Goal: Task Accomplishment & Management: Manage account settings

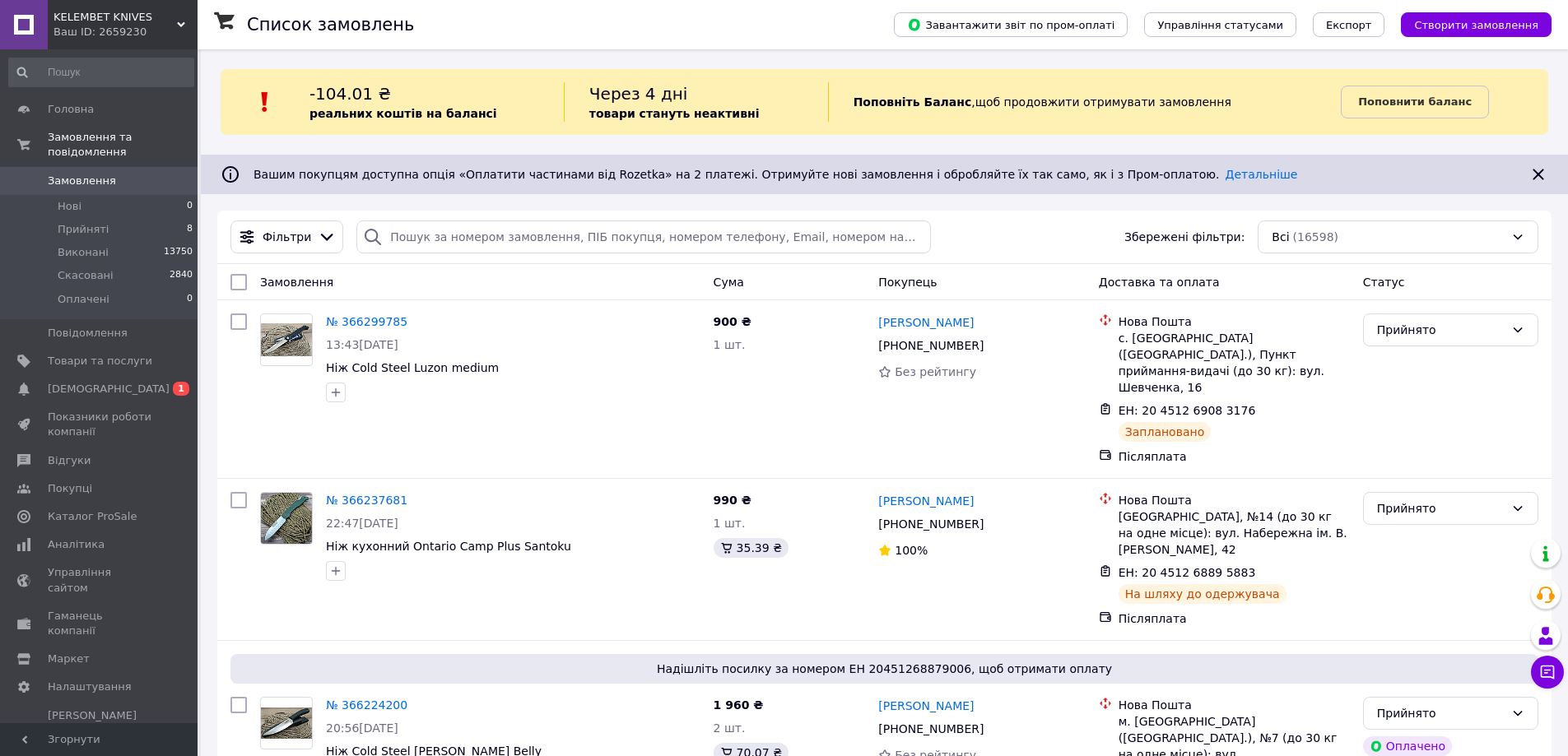
click at [181, 26] on use at bounding box center [181, 25] width 9 height 5
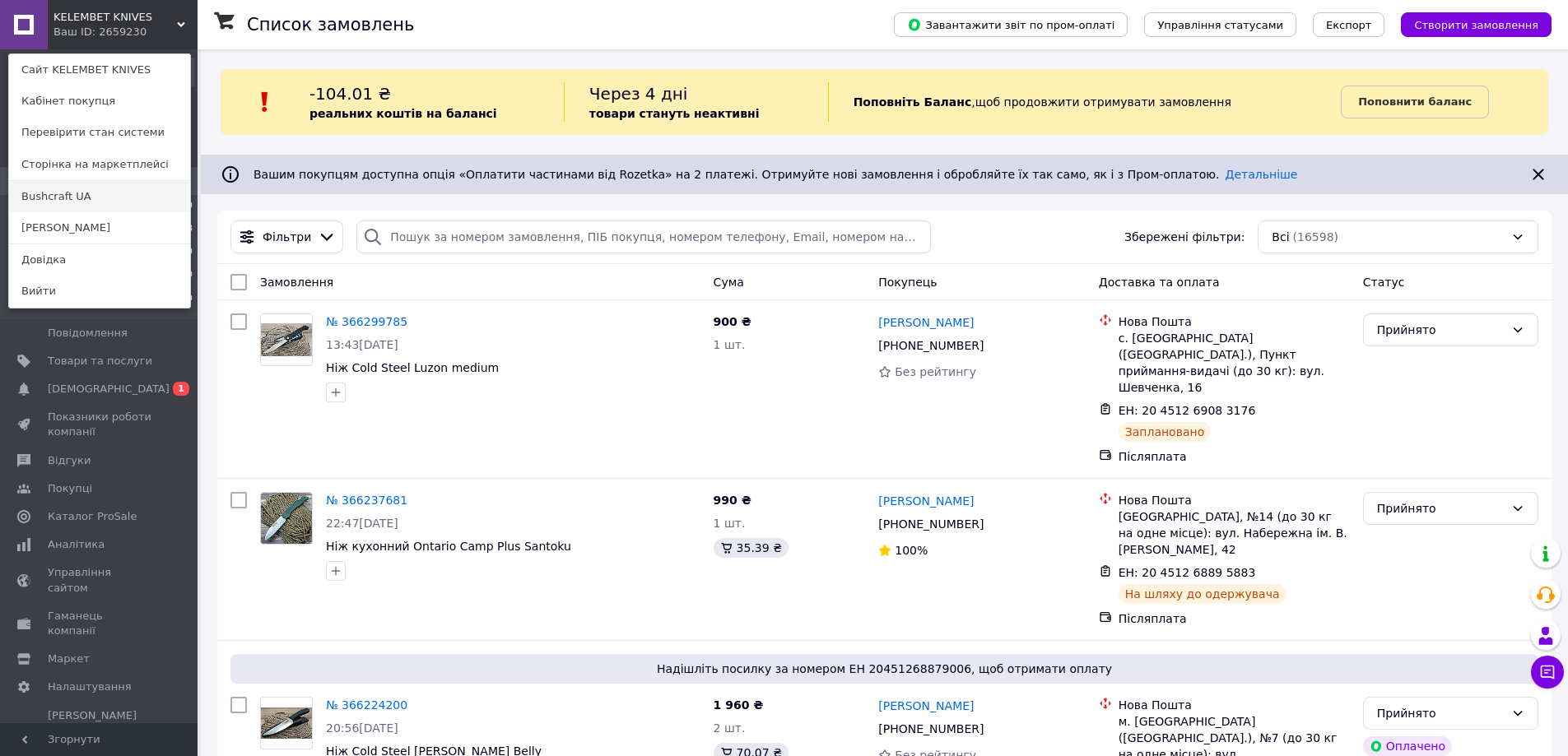
click at [78, 198] on link "Bushcraft UA" at bounding box center [100, 197] width 181 height 32
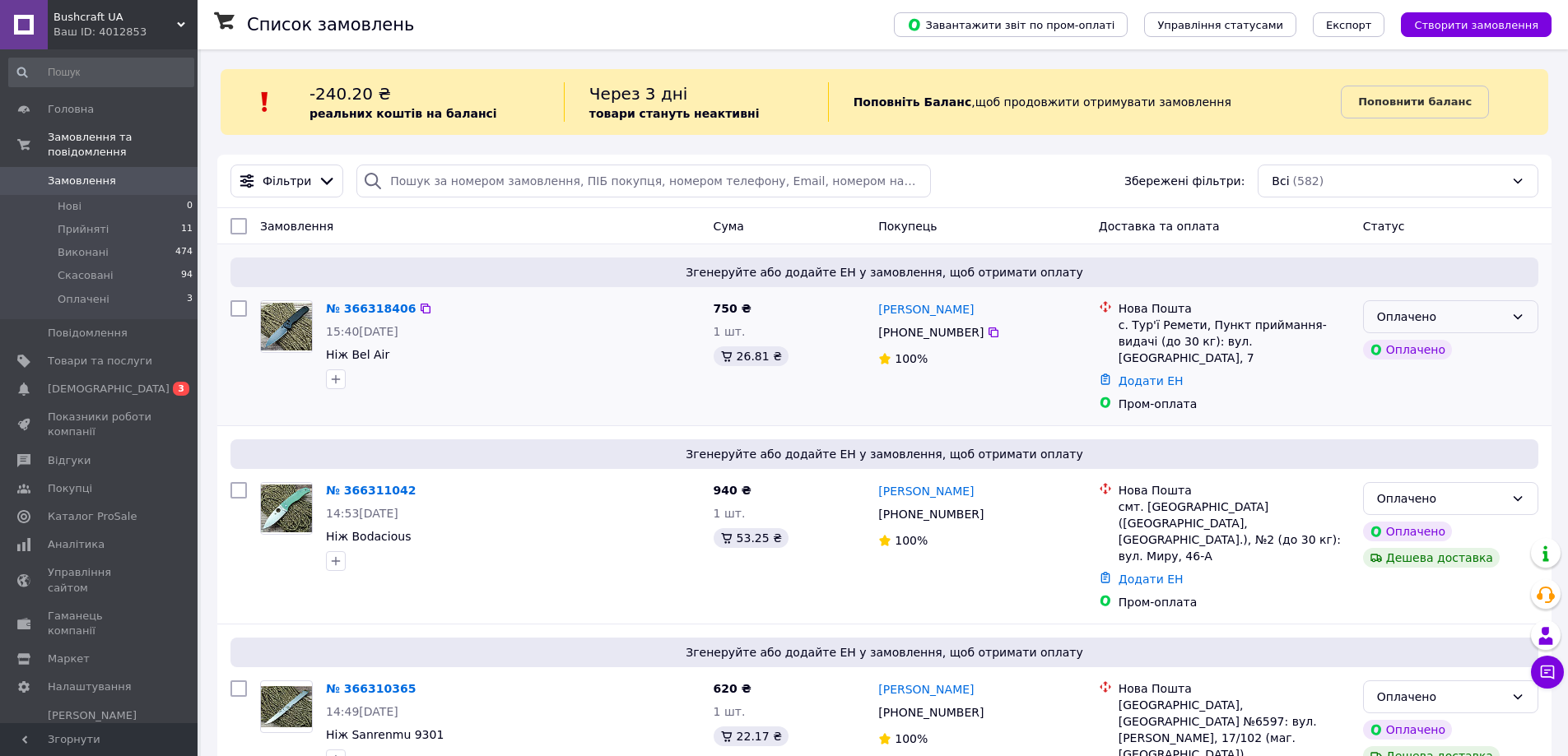
click at [1453, 319] on div "Оплачено" at bounding box center [1440, 316] width 128 height 18
click at [1433, 352] on li "Прийнято" at bounding box center [1450, 352] width 174 height 30
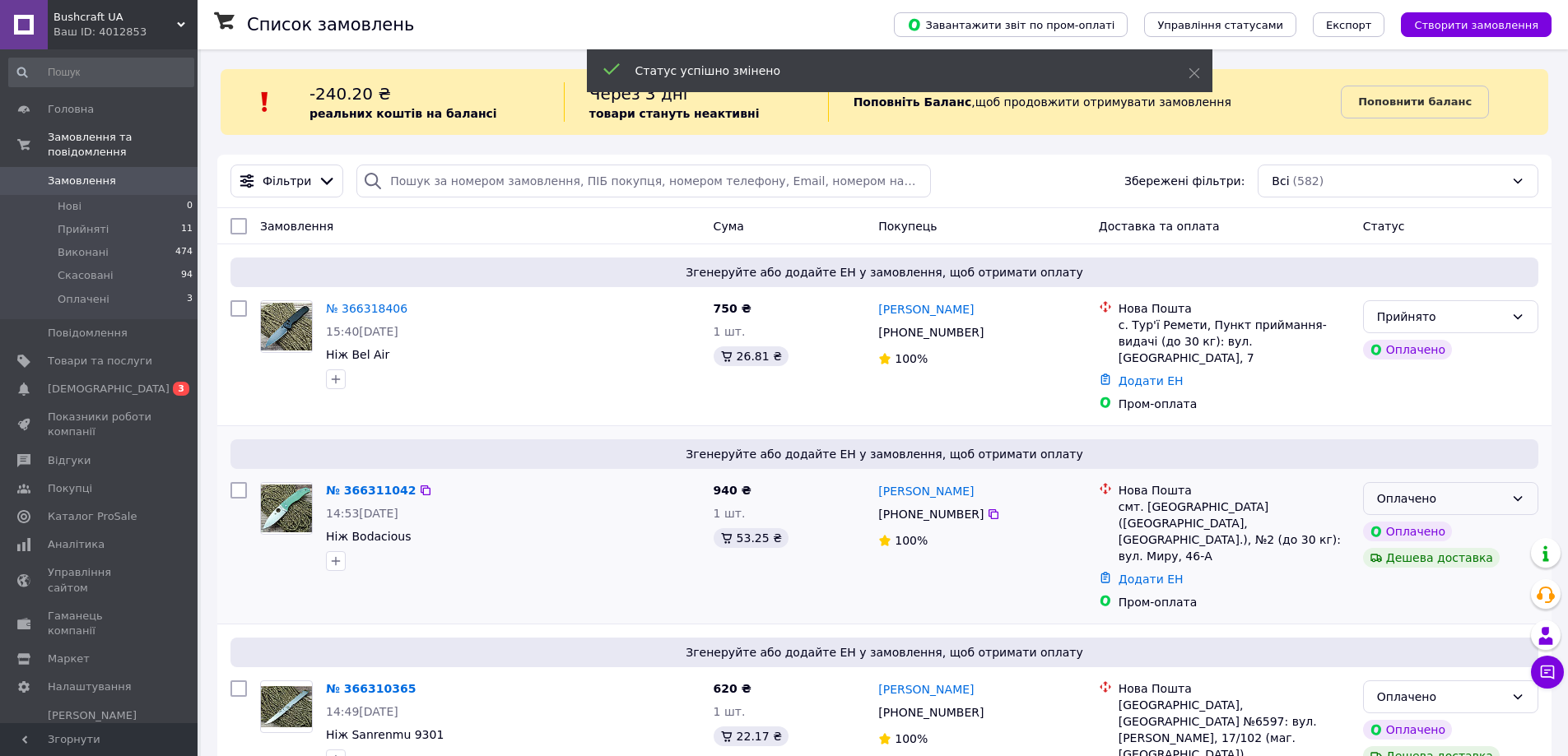
click at [1421, 490] on div "Оплачено" at bounding box center [1440, 498] width 128 height 18
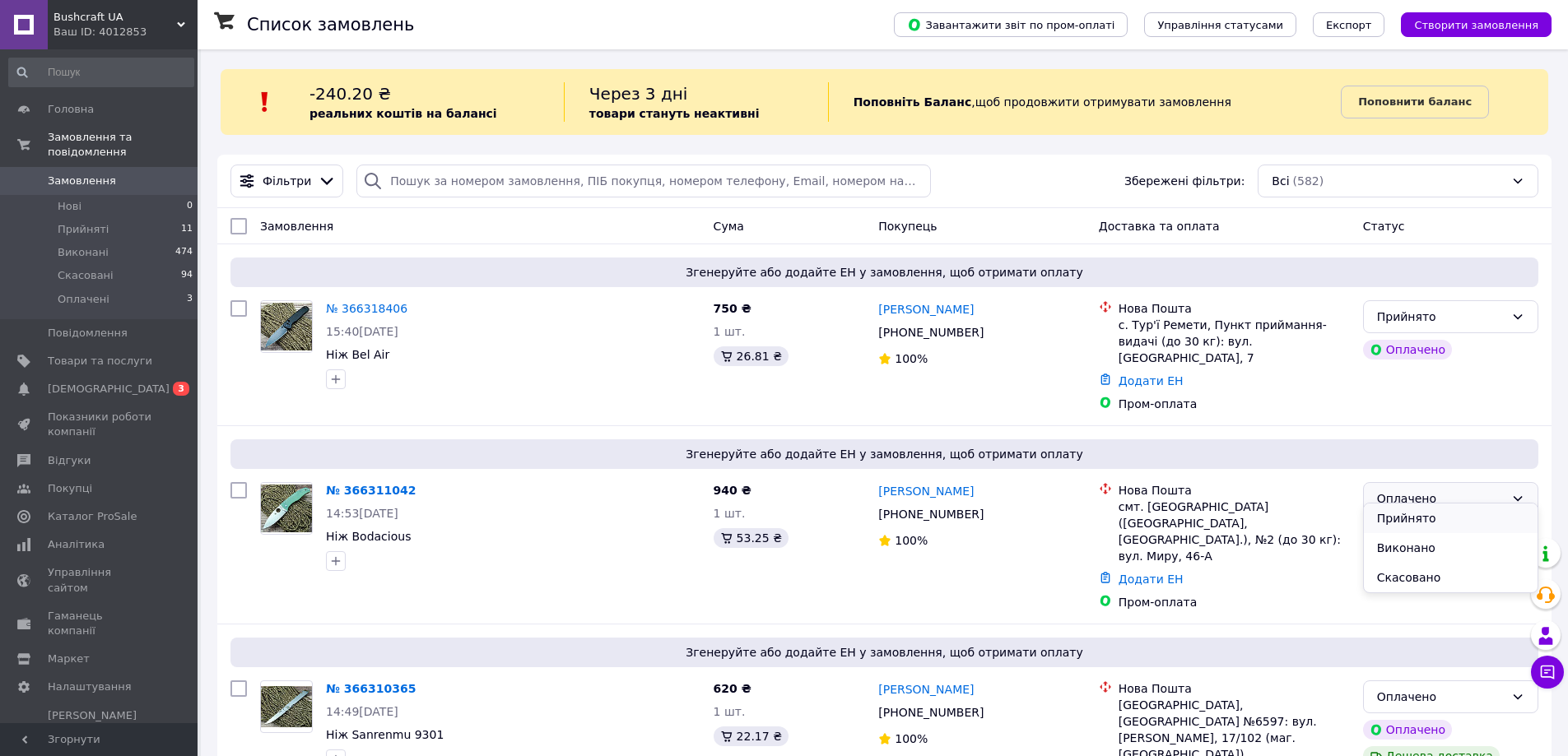
click at [1420, 517] on li "Прийнято" at bounding box center [1450, 518] width 174 height 30
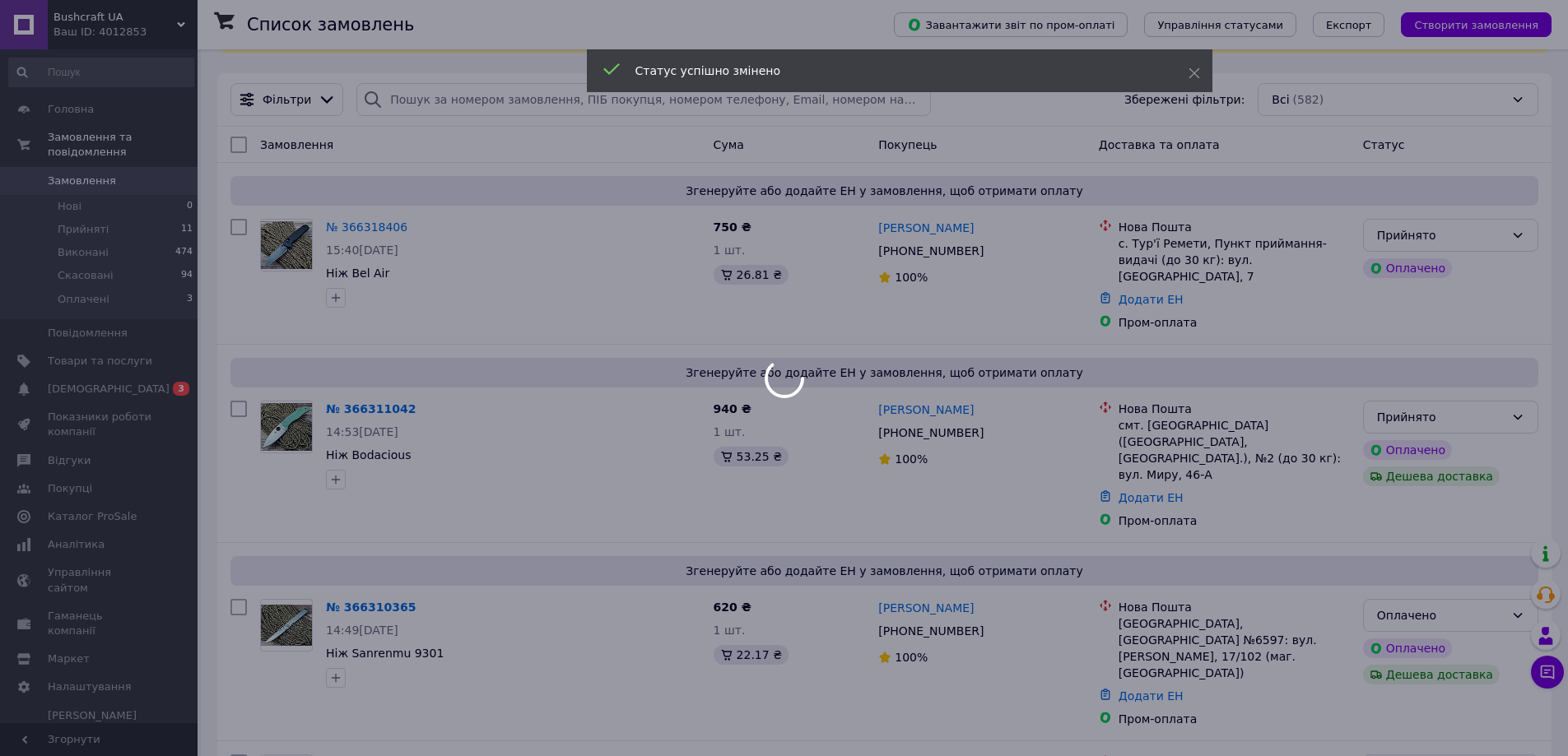
scroll to position [83, 0]
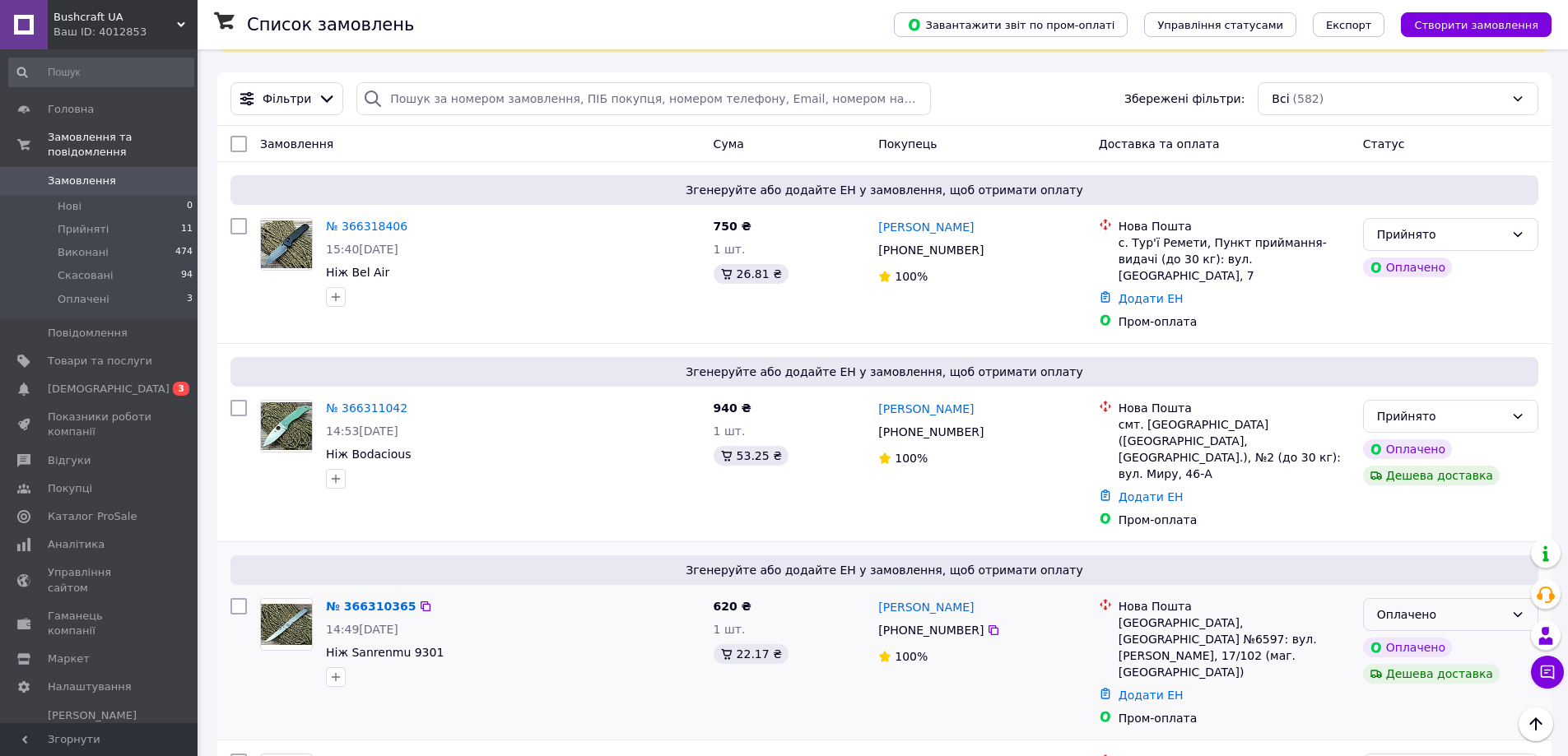
click at [1438, 598] on div "Оплачено" at bounding box center [1450, 614] width 175 height 33
click at [1422, 616] on li "Прийнято" at bounding box center [1450, 617] width 174 height 30
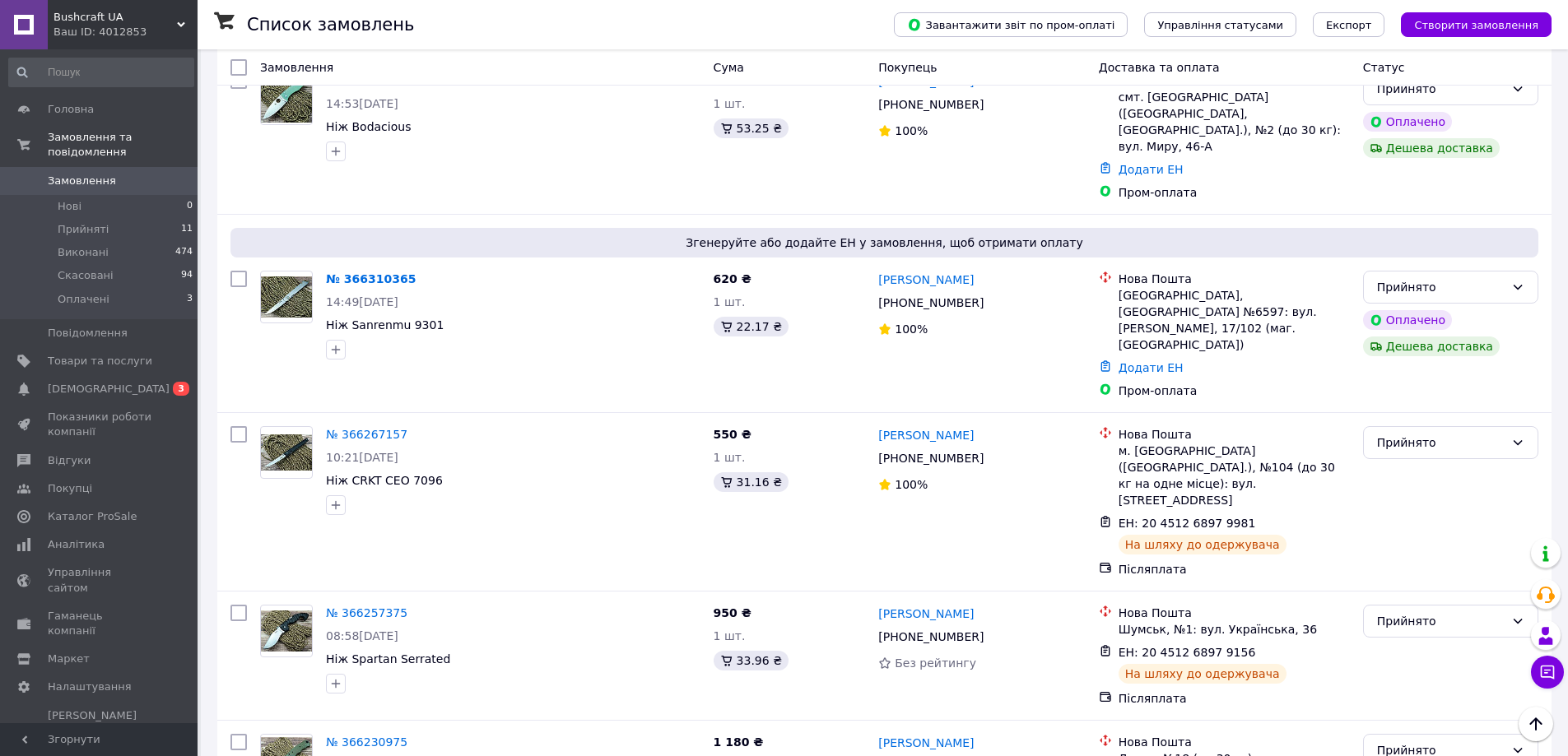
scroll to position [411, 0]
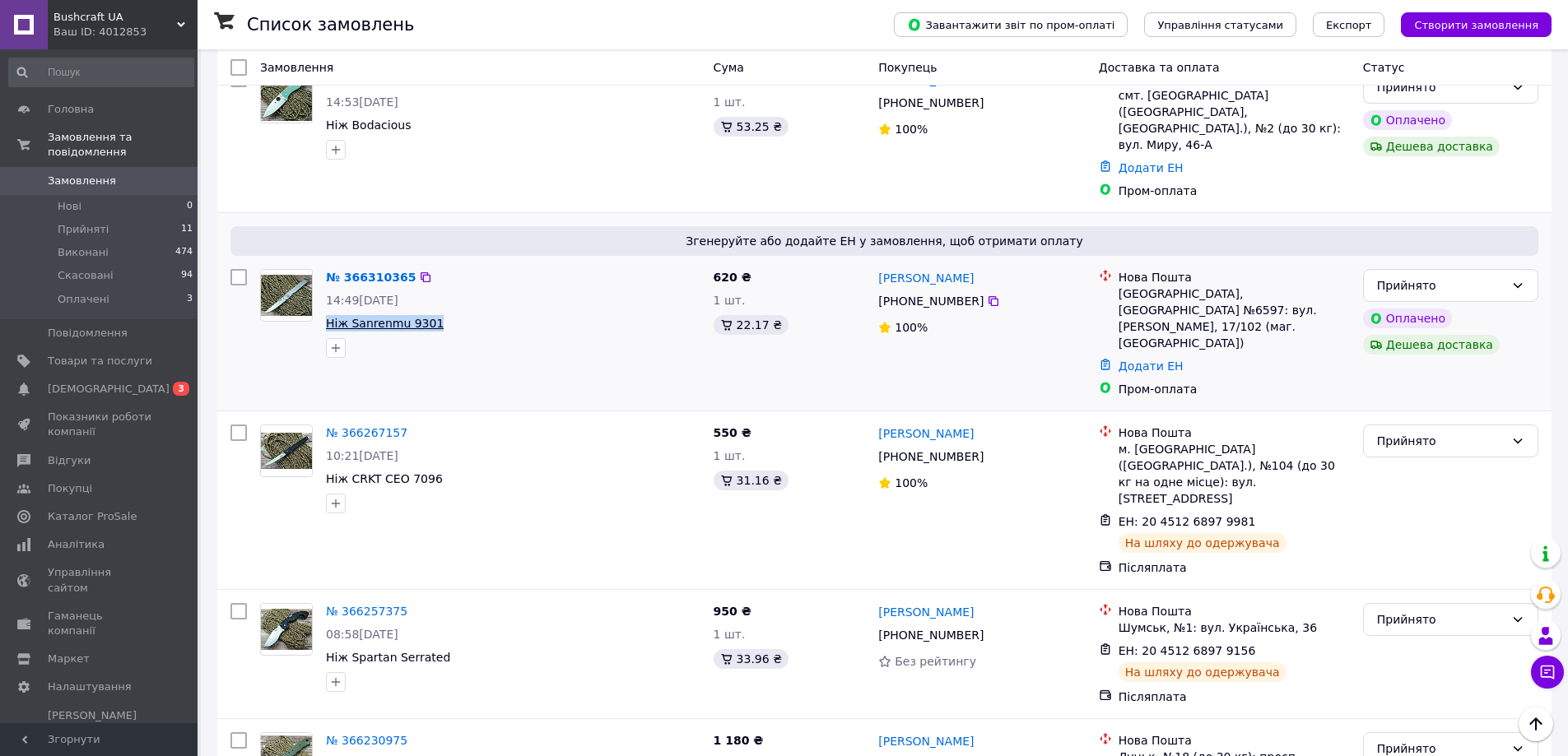
drag, startPoint x: 435, startPoint y: 292, endPoint x: 326, endPoint y: 290, distance: 109.0
click at [326, 315] on span "Ніж Sanrenmu 9301" at bounding box center [514, 323] width 375 height 16
copy span "Ніж Sanrenmu 9301"
drag, startPoint x: 987, startPoint y: 245, endPoint x: 878, endPoint y: 246, distance: 109.0
click at [878, 267] on div "[PERSON_NAME]" at bounding box center [981, 278] width 210 height 20
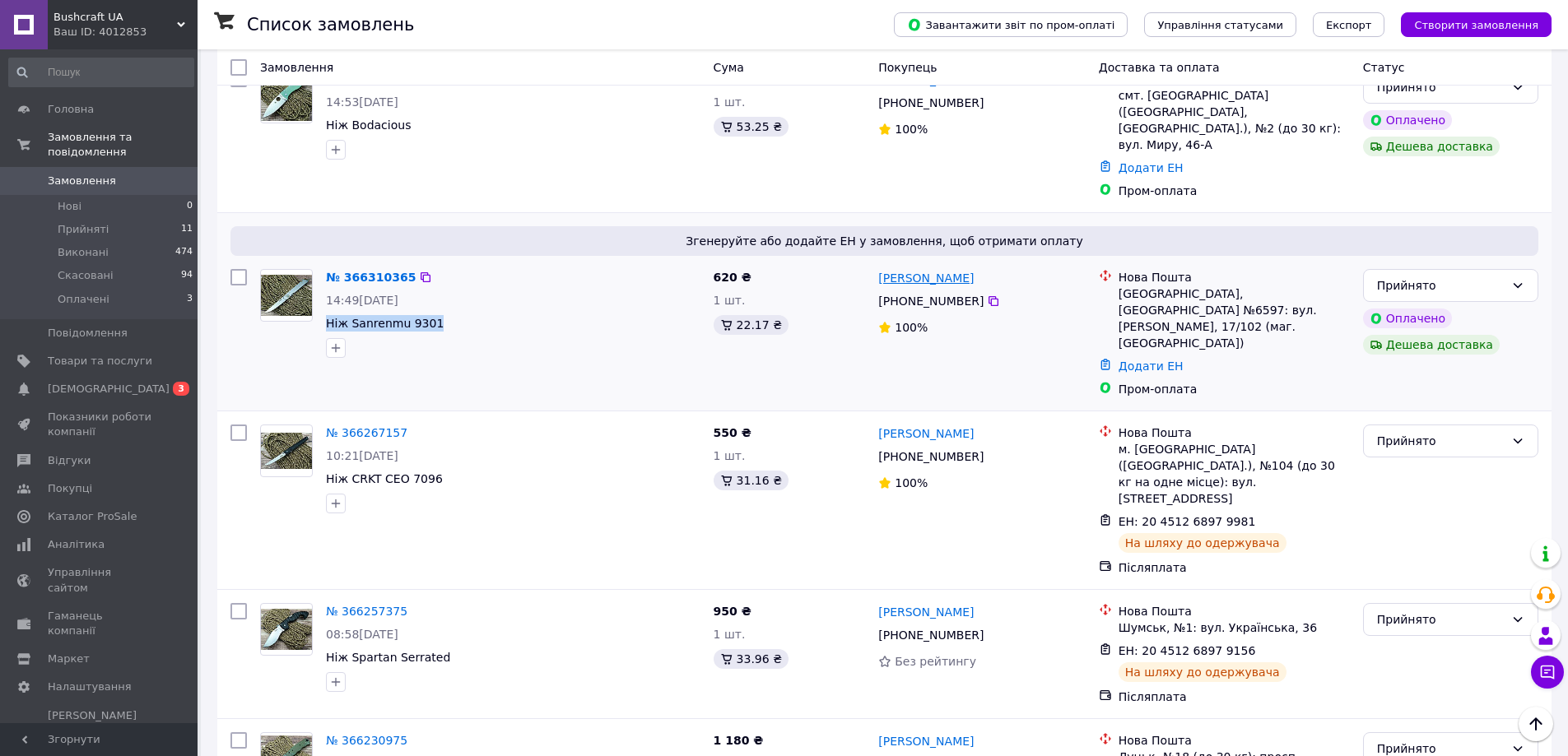
copy link "[PERSON_NAME]"
click at [988, 296] on icon at bounding box center [993, 301] width 10 height 10
drag, startPoint x: 1189, startPoint y: 260, endPoint x: 1119, endPoint y: 260, distance: 70.0
click at [1119, 285] on div "[GEOGRAPHIC_DATA], [GEOGRAPHIC_DATA] №6597: вул. [PERSON_NAME], 17/102 (маг. [G…" at bounding box center [1233, 318] width 231 height 66
copy div "[GEOGRAPHIC_DATA]"
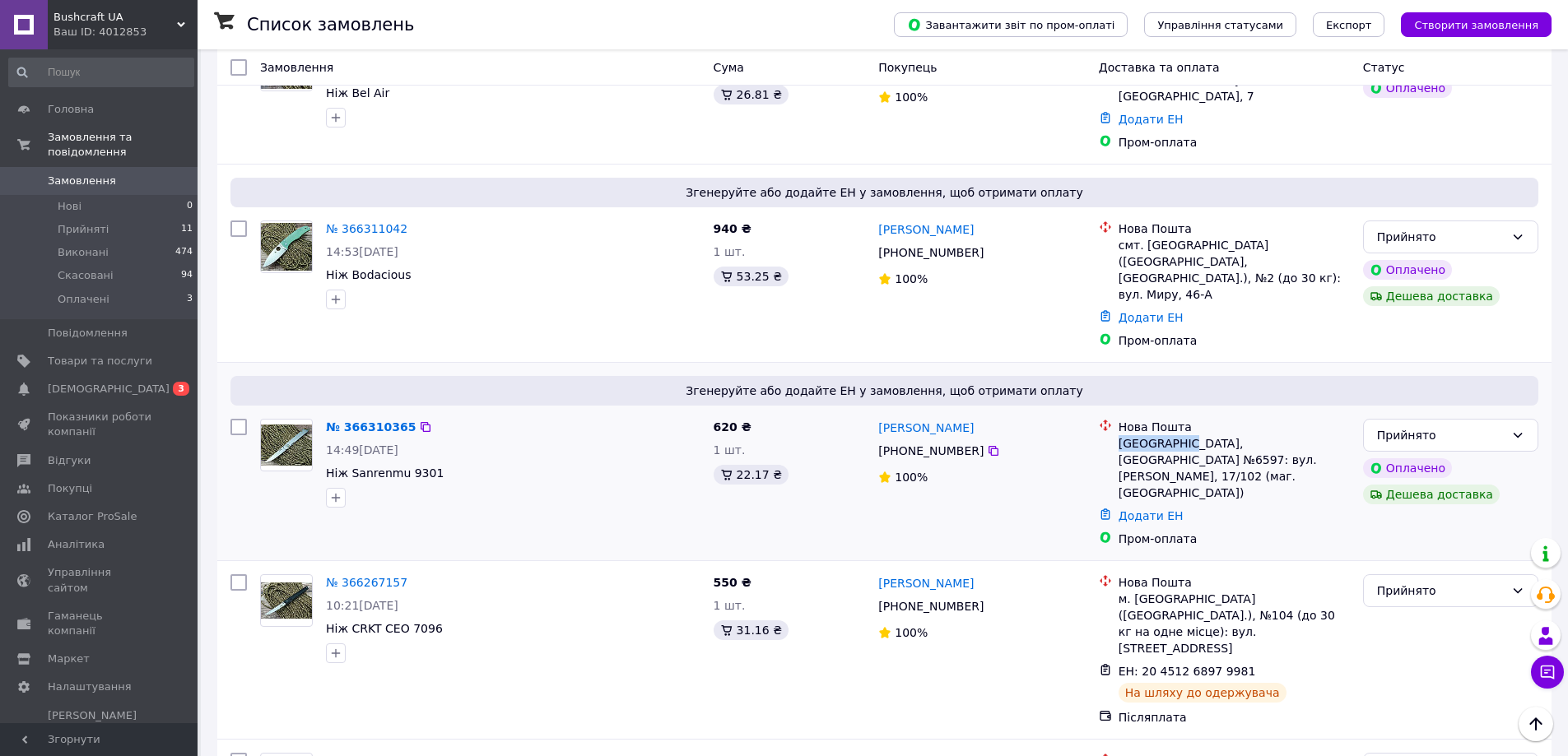
scroll to position [0, 0]
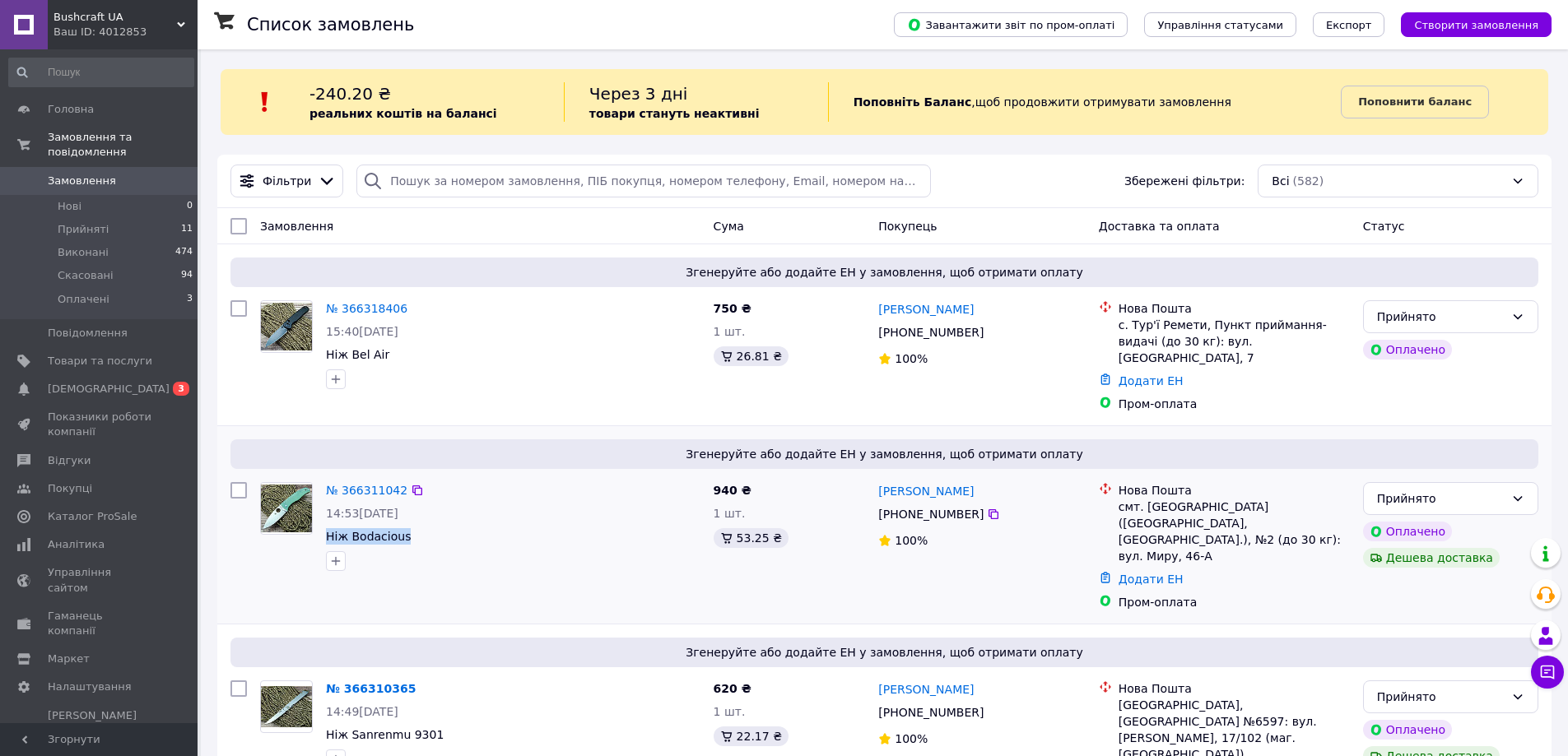
drag, startPoint x: 376, startPoint y: 523, endPoint x: 322, endPoint y: 524, distance: 54.0
click at [322, 524] on div "№ 366311042 14:53[DATE] Ніж Bodacious" at bounding box center [513, 526] width 388 height 102
copy span "Ніж Bodacious"
drag, startPoint x: 995, startPoint y: 474, endPoint x: 884, endPoint y: 473, distance: 111.0
click at [876, 480] on div "[PERSON_NAME]" at bounding box center [981, 490] width 210 height 20
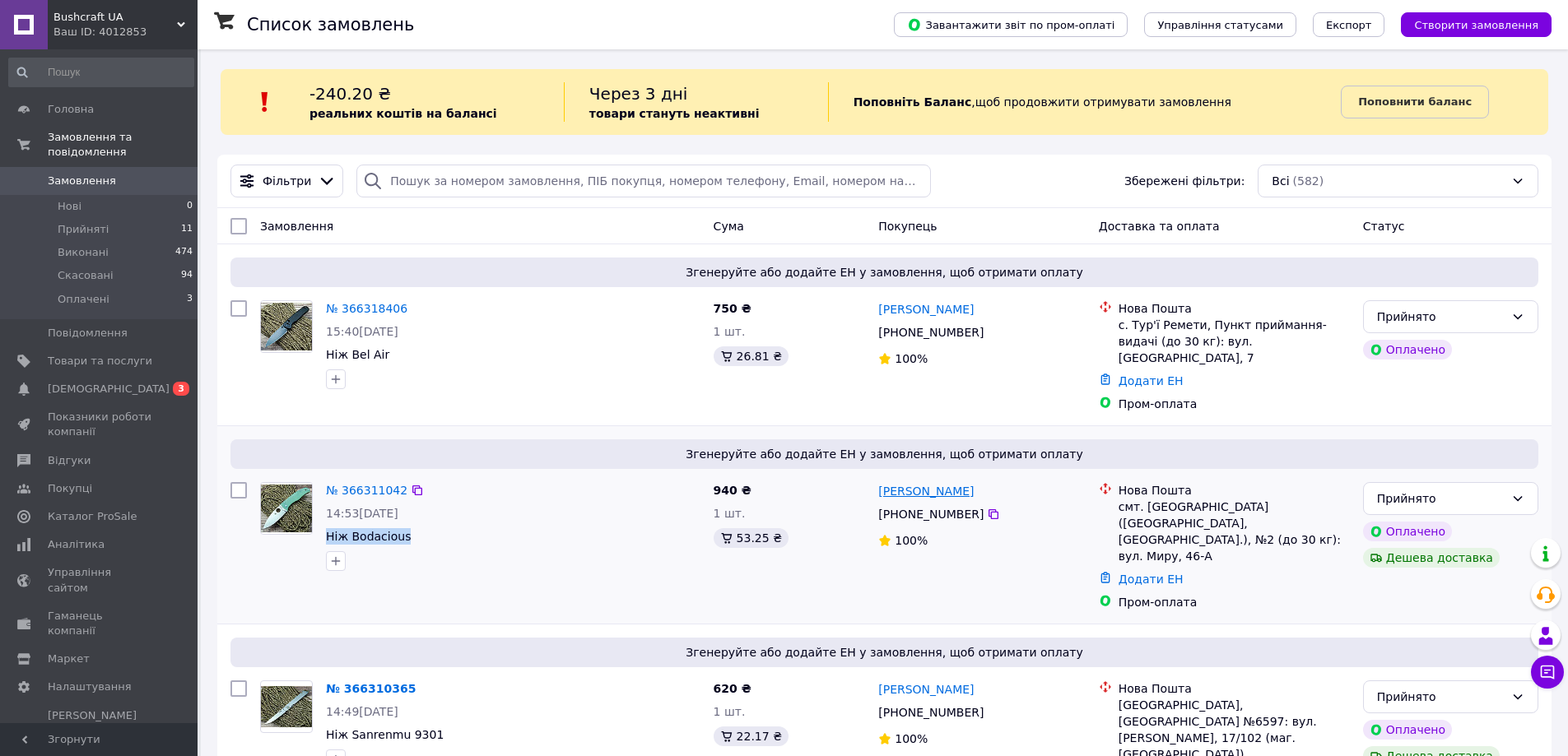
copy link "[PERSON_NAME]"
click at [988, 509] on icon at bounding box center [993, 514] width 10 height 10
drag, startPoint x: 1220, startPoint y: 491, endPoint x: 1144, endPoint y: 491, distance: 76.0
click at [1144, 498] on div "смт. [GEOGRAPHIC_DATA] ([GEOGRAPHIC_DATA], [GEOGRAPHIC_DATA].), №2 (до 30 кг): …" at bounding box center [1233, 530] width 231 height 66
copy div "[GEOGRAPHIC_DATA]"
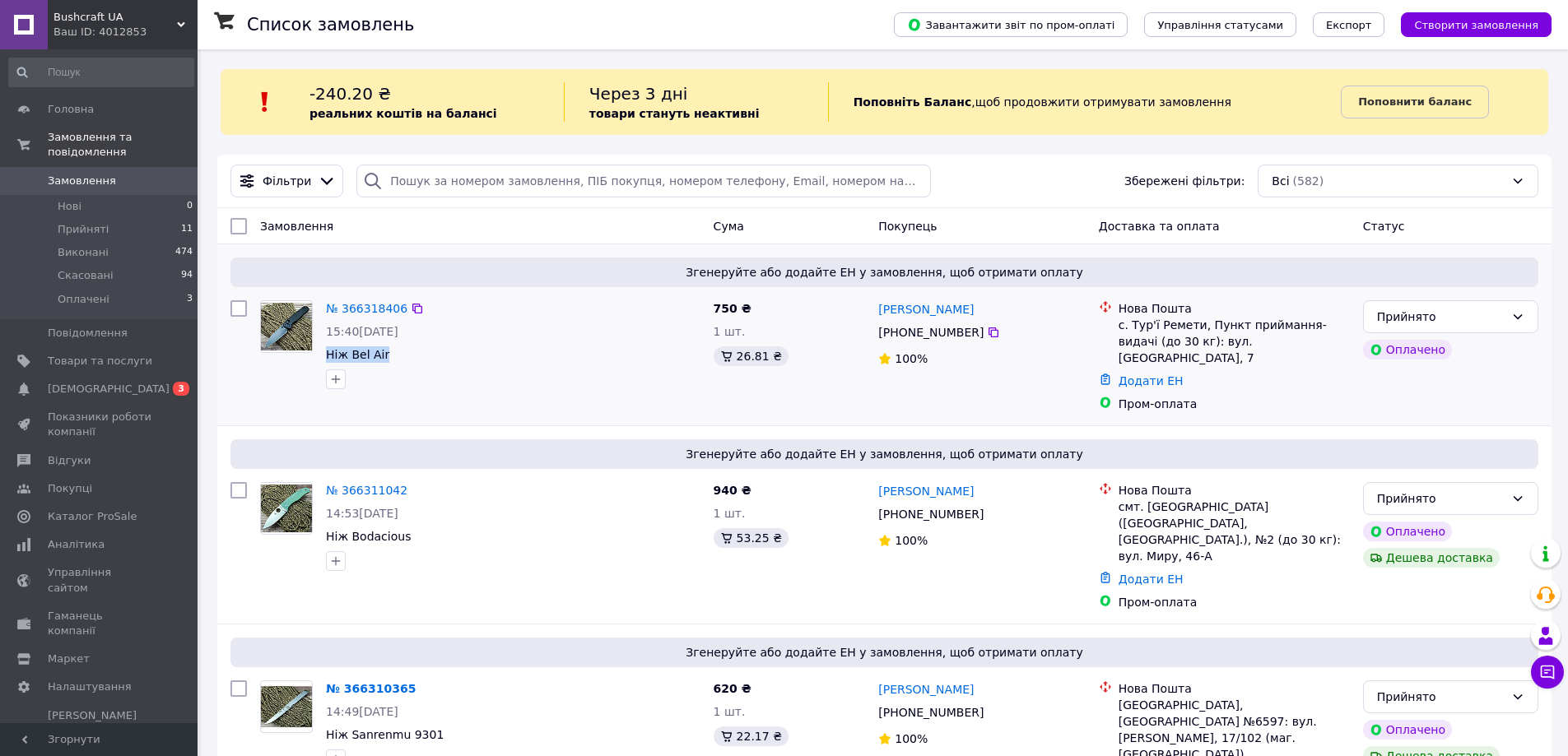
drag, startPoint x: 386, startPoint y: 357, endPoint x: 324, endPoint y: 354, distance: 62.1
click at [324, 354] on div "№ 366318406 15:40[DATE] Ніж Bel Air" at bounding box center [513, 345] width 388 height 102
copy span "Ніж Bel Air"
drag, startPoint x: 980, startPoint y: 312, endPoint x: 876, endPoint y: 309, distance: 104.0
click at [876, 309] on div "[PERSON_NAME] [PHONE_NUMBER]%" at bounding box center [981, 356] width 220 height 125
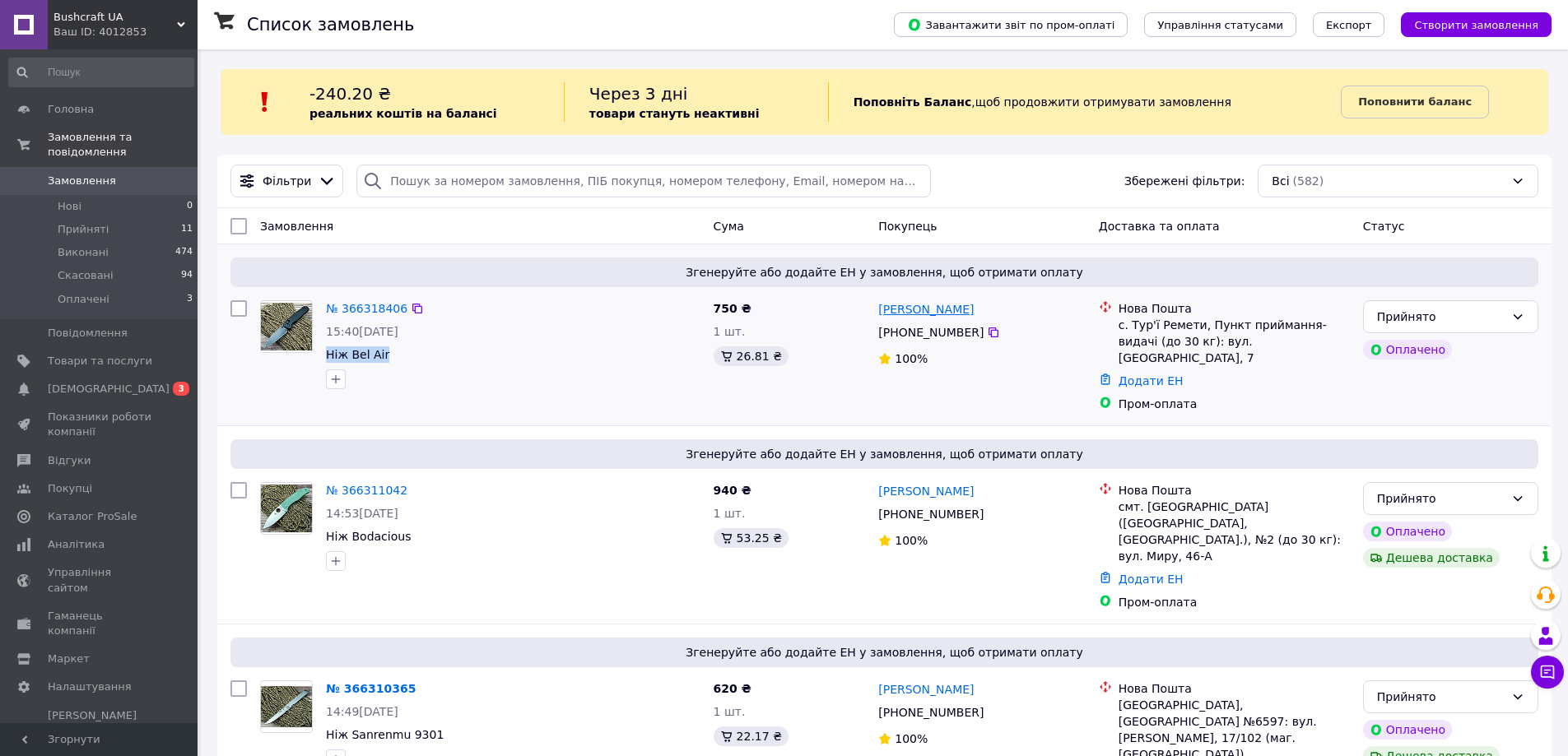
copy link "[PERSON_NAME]"
click at [986, 334] on icon at bounding box center [992, 332] width 13 height 13
drag, startPoint x: 1193, startPoint y: 326, endPoint x: 1131, endPoint y: 327, distance: 62.0
click at [1131, 327] on div "с. Тур'ї Ремети, Пункт приймання-видачі (до 30 кг): вул. [GEOGRAPHIC_DATA], 7" at bounding box center [1233, 341] width 231 height 49
copy div "Тур'ї Ремети"
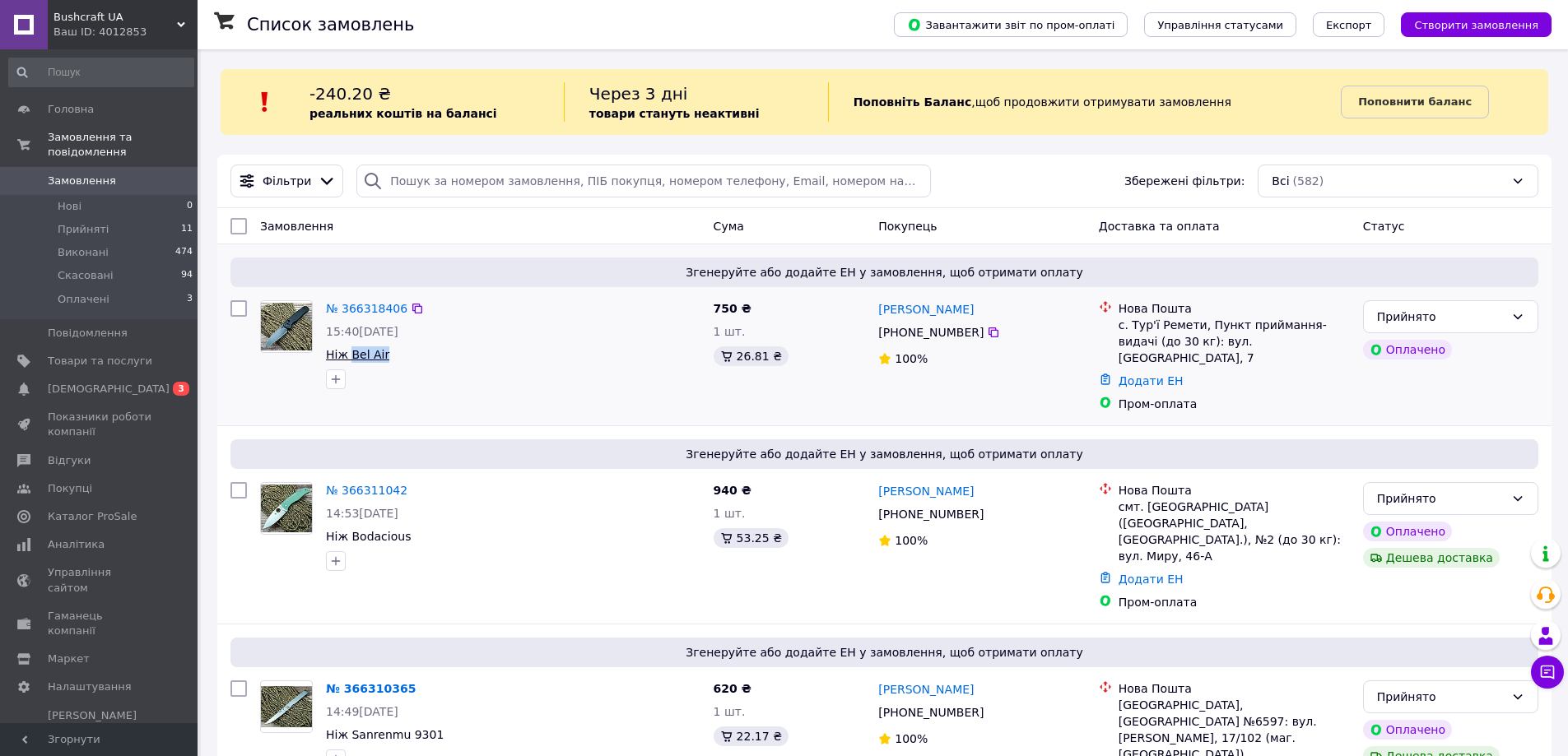
drag, startPoint x: 399, startPoint y: 352, endPoint x: 347, endPoint y: 353, distance: 52.0
click at [347, 353] on span "Ніж Bel Air" at bounding box center [514, 354] width 375 height 16
copy span "Bel Air"
